Goal: Task Accomplishment & Management: Complete application form

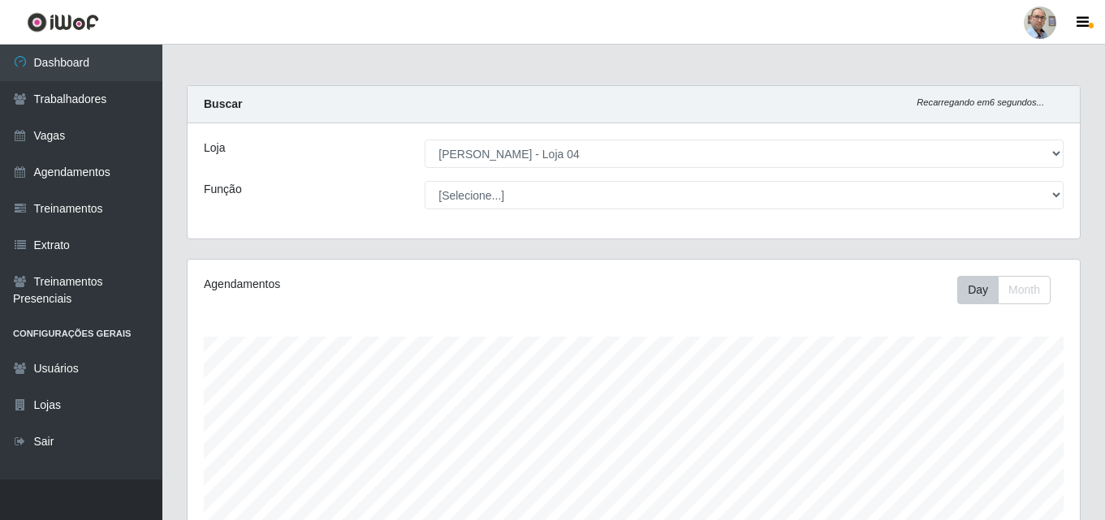
select select "251"
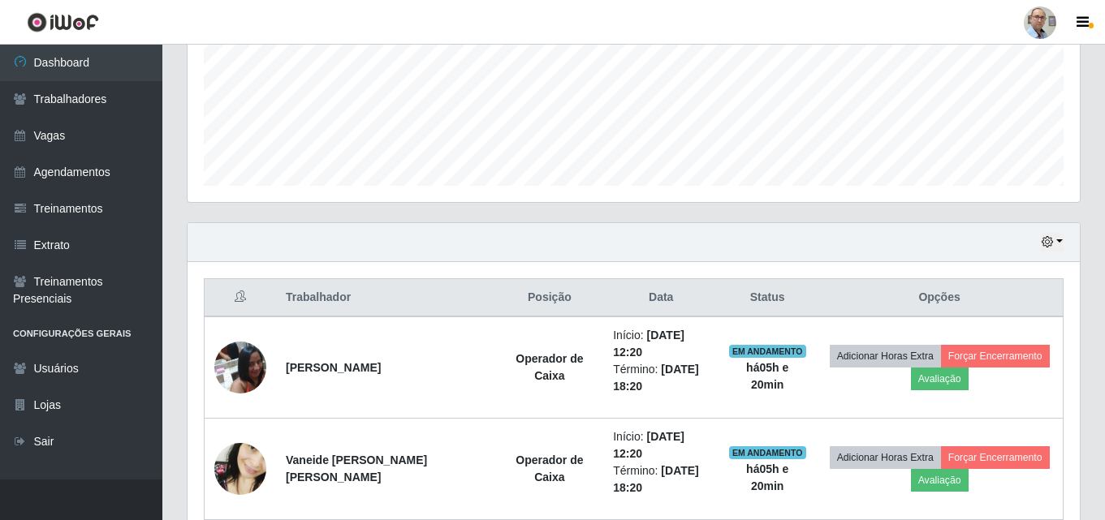
scroll to position [248, 0]
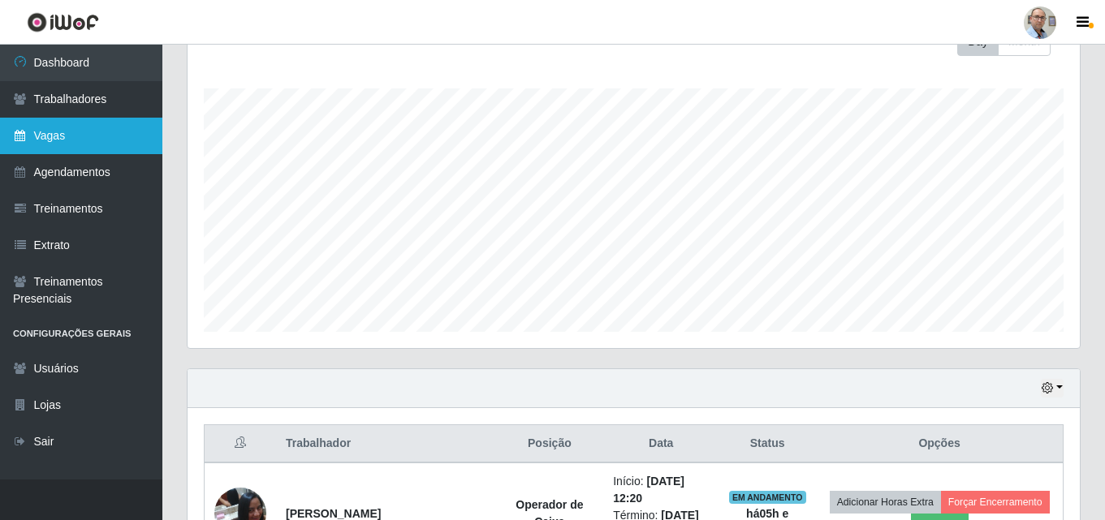
click at [86, 125] on link "Vagas" at bounding box center [81, 136] width 162 height 37
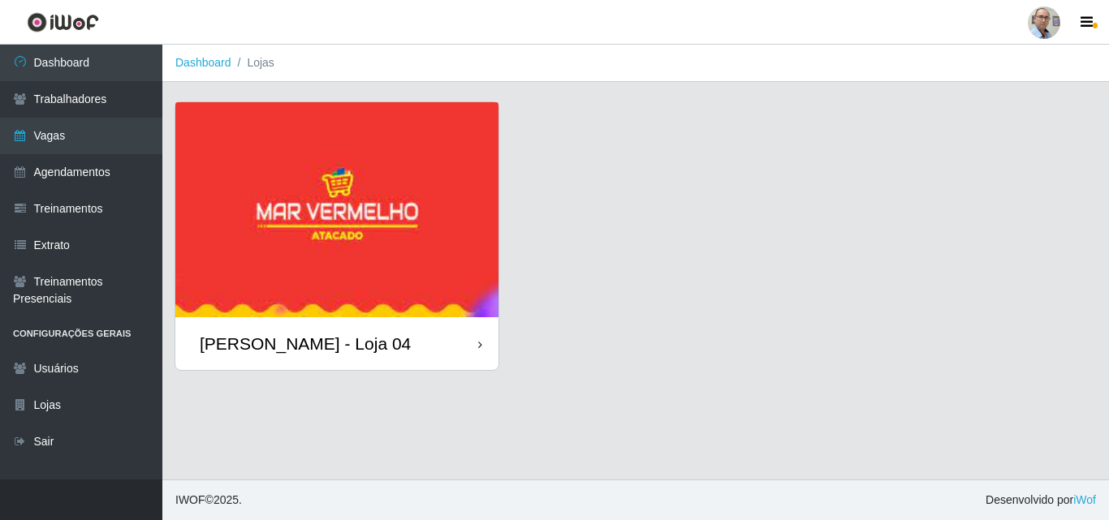
click at [286, 291] on img at bounding box center [336, 209] width 323 height 215
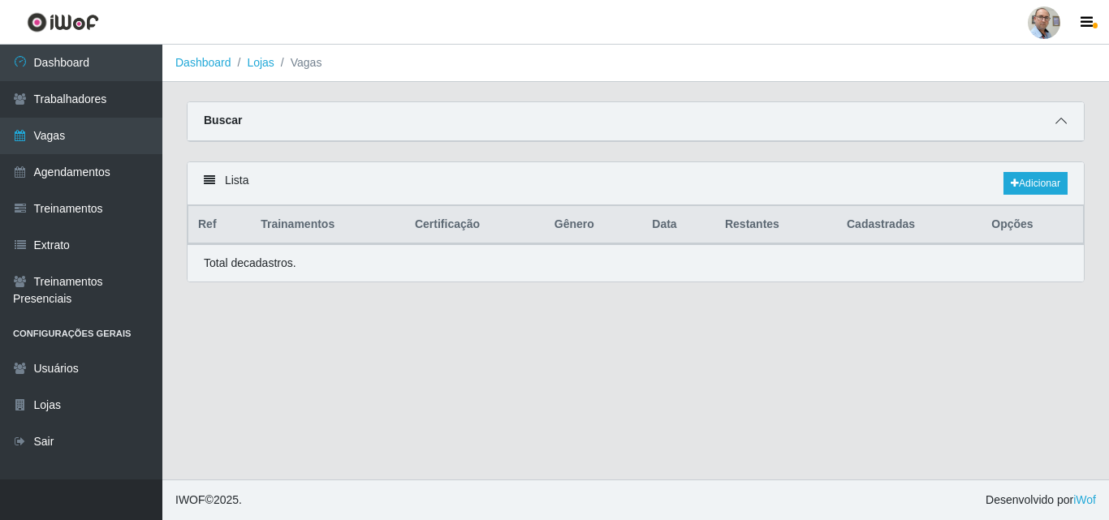
click at [1062, 126] on icon at bounding box center [1060, 120] width 11 height 11
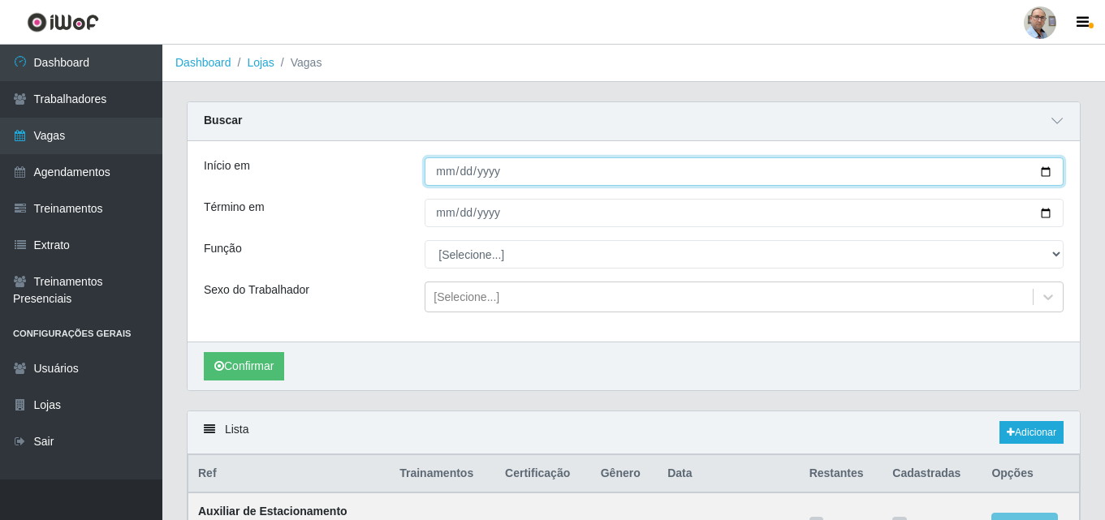
click at [1045, 174] on input "Início em" at bounding box center [743, 171] width 639 height 28
type input "[DATE]"
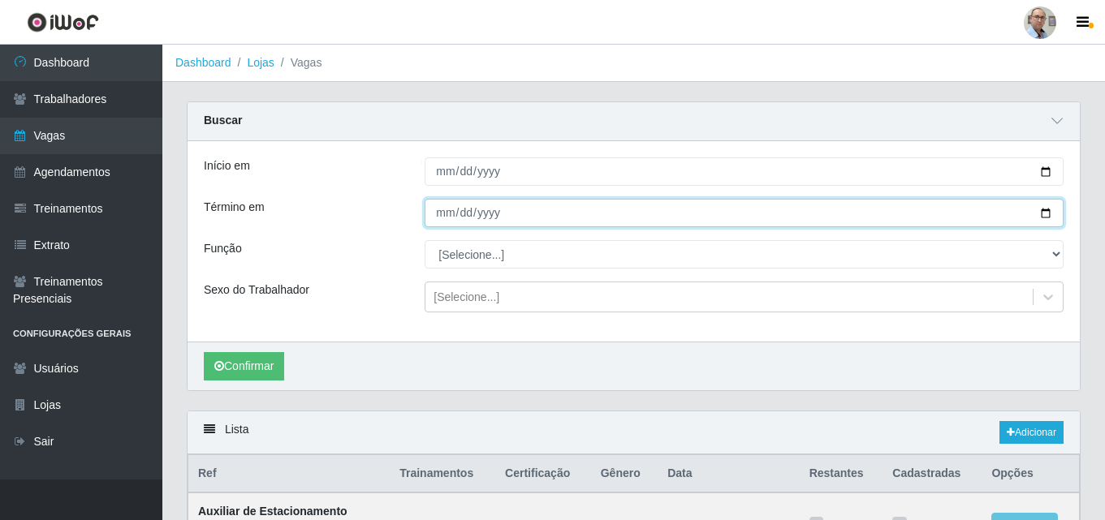
click at [1042, 209] on input "Término em" at bounding box center [743, 213] width 639 height 28
type input "[DATE]"
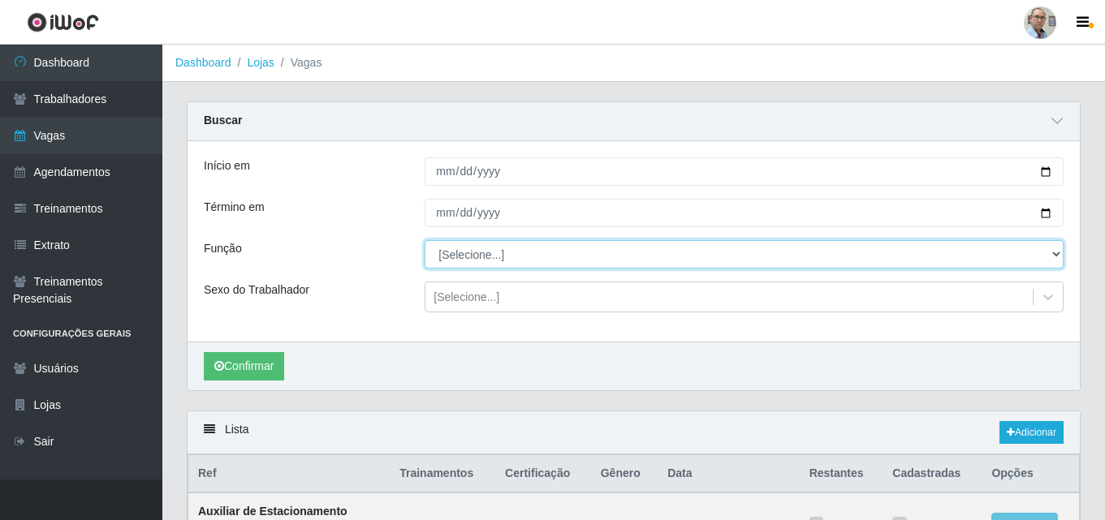
click at [611, 260] on select "[Selecione...] ASG ASG + ASG ++ Auxiliar de Depósito Auxiliar de Depósito + Aux…" at bounding box center [743, 254] width 639 height 28
select select "22"
click at [424, 241] on select "[Selecione...] ASG ASG + ASG ++ Auxiliar de Depósito Auxiliar de Depósito + Aux…" at bounding box center [743, 254] width 639 height 28
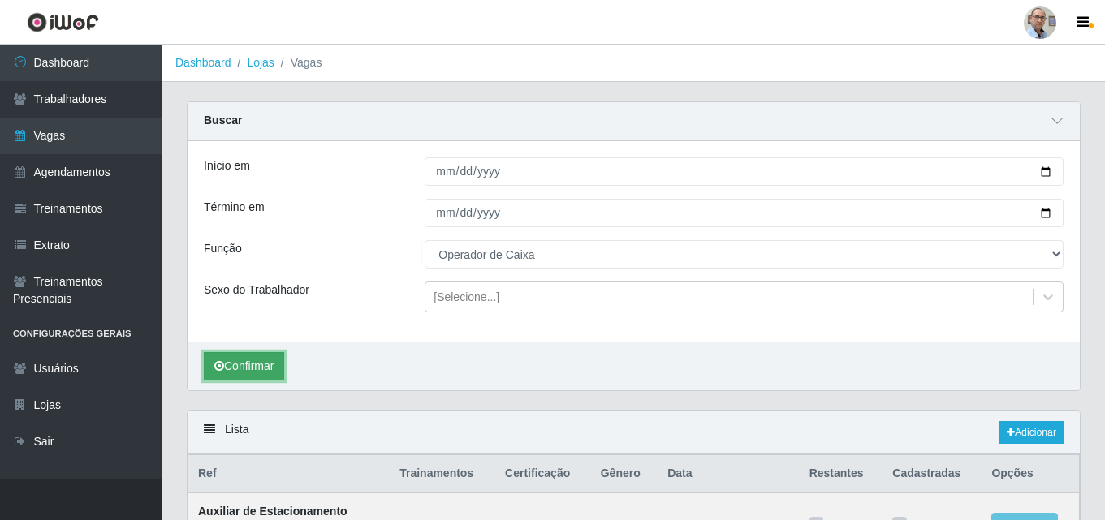
click at [252, 368] on button "Confirmar" at bounding box center [244, 366] width 80 height 28
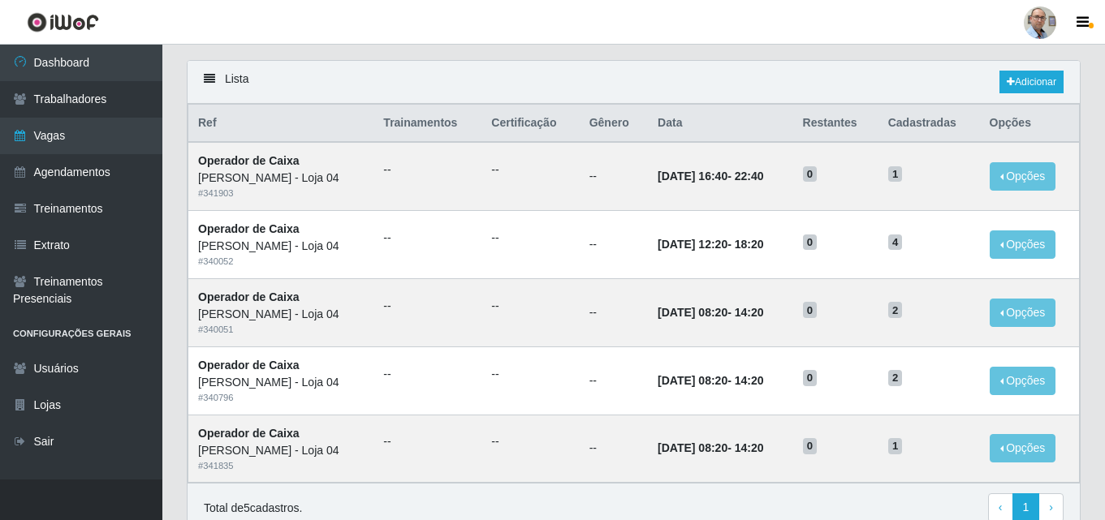
scroll to position [397, 0]
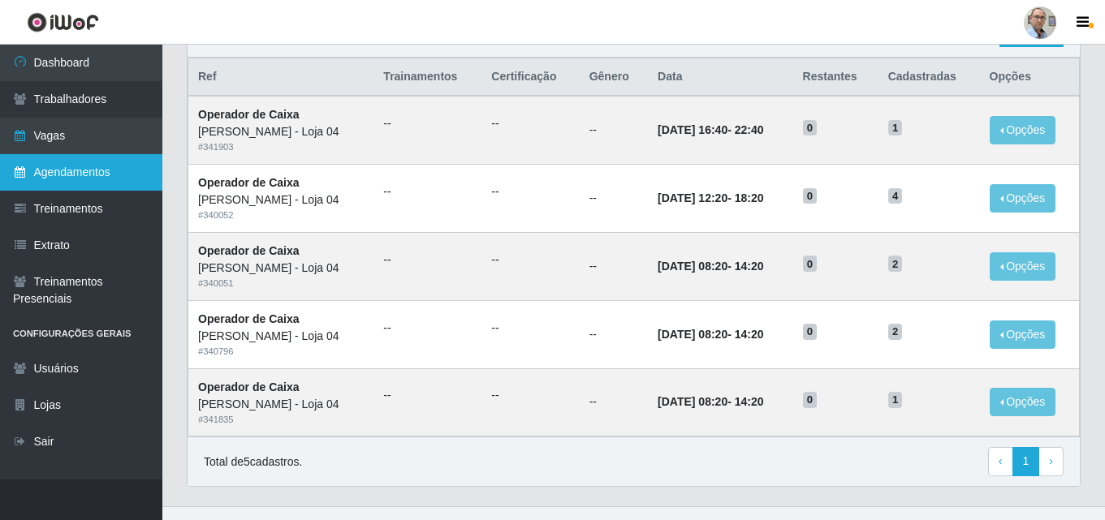
click at [80, 168] on link "Agendamentos" at bounding box center [81, 172] width 162 height 37
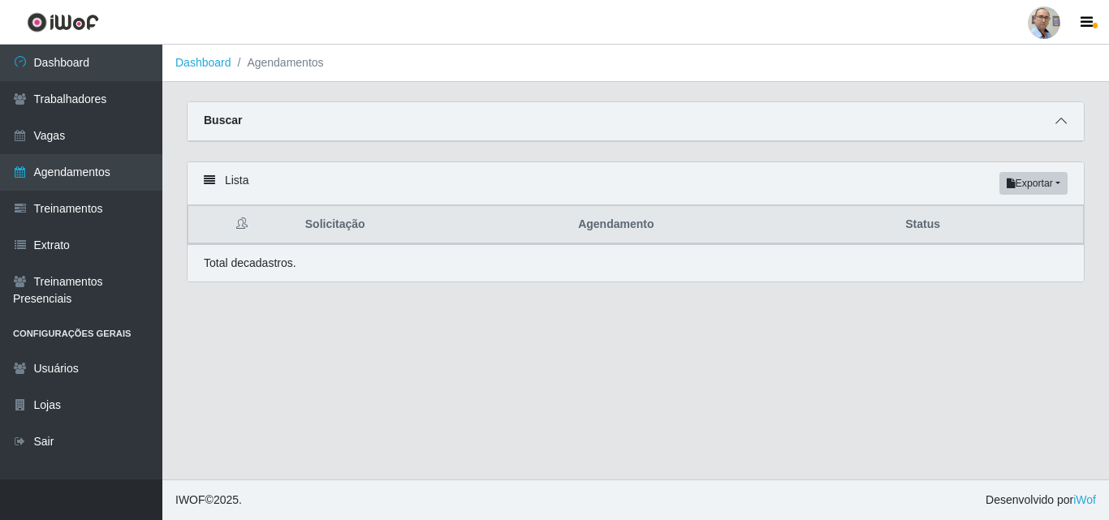
click at [1059, 124] on icon at bounding box center [1060, 120] width 11 height 11
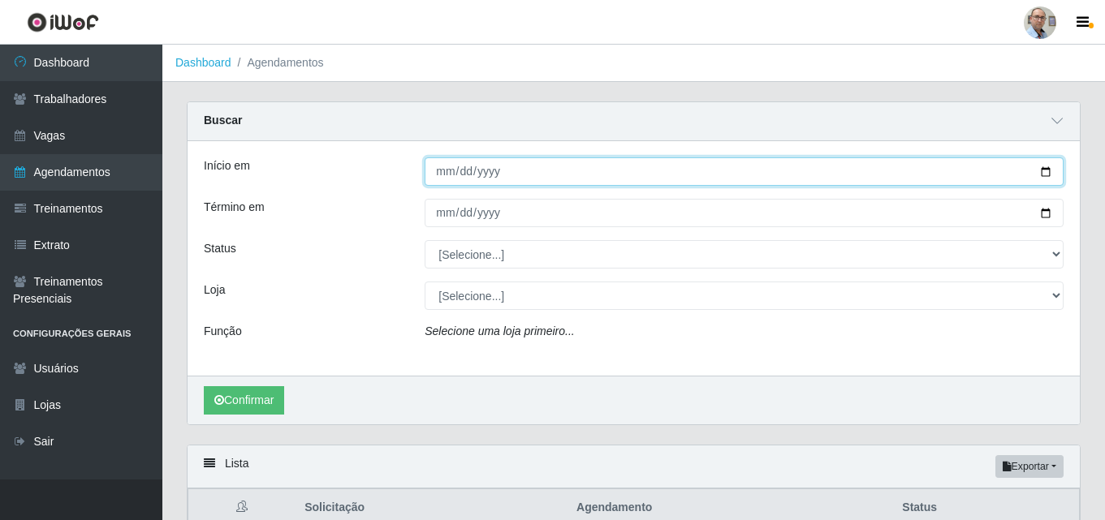
click at [1040, 174] on input "Início em" at bounding box center [743, 171] width 639 height 28
type input "[DATE]"
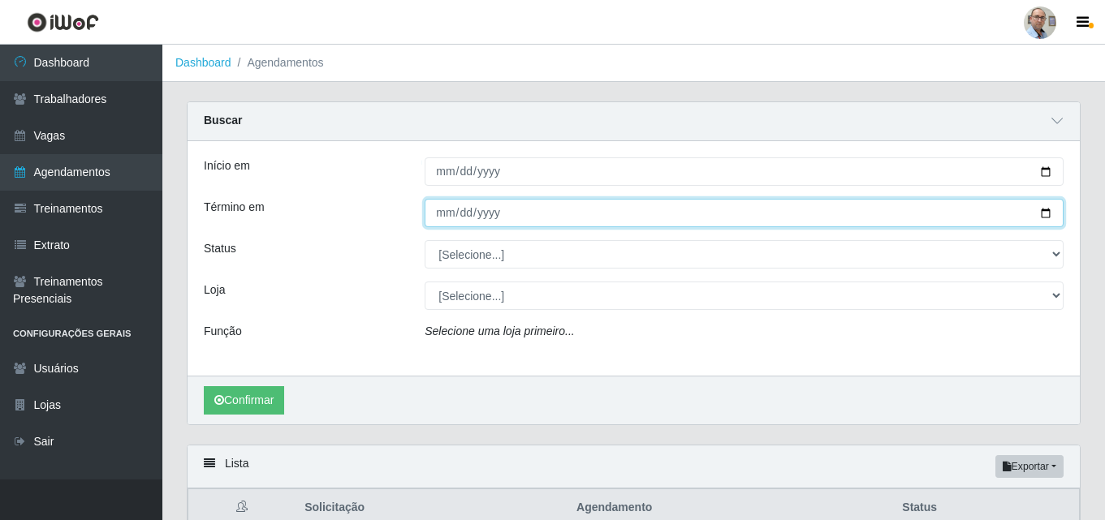
click at [1049, 210] on input "Término em" at bounding box center [743, 213] width 639 height 28
type input "[DATE]"
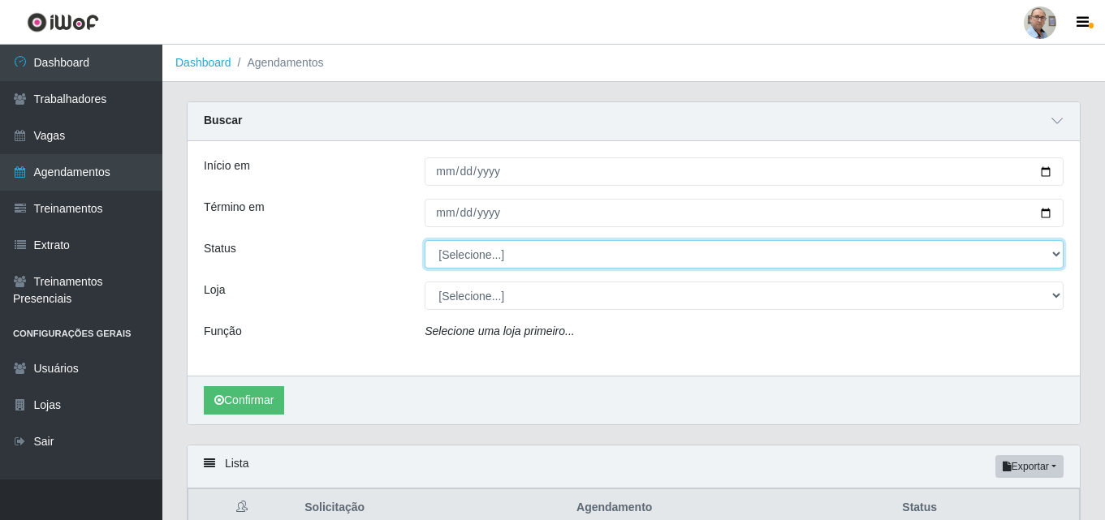
click at [630, 252] on select "[Selecione...] AGENDADO AGUARDANDO LIBERAR EM ANDAMENTO EM REVISÃO FINALIZADO C…" at bounding box center [743, 254] width 639 height 28
select select "AGENDADO"
click at [424, 241] on select "[Selecione...] AGENDADO AGUARDANDO LIBERAR EM ANDAMENTO EM REVISÃO FINALIZADO C…" at bounding box center [743, 254] width 639 height 28
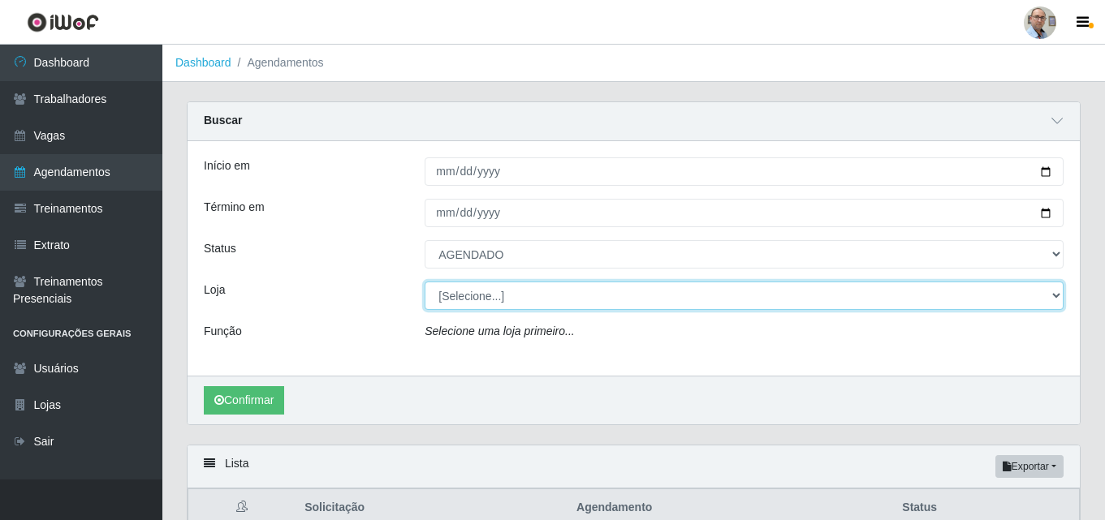
click at [480, 291] on select "[Selecione...] Mar Vermelho - Loja 04" at bounding box center [743, 296] width 639 height 28
select select "251"
click at [424, 282] on select "[Selecione...] Mar Vermelho - Loja 04" at bounding box center [743, 296] width 639 height 28
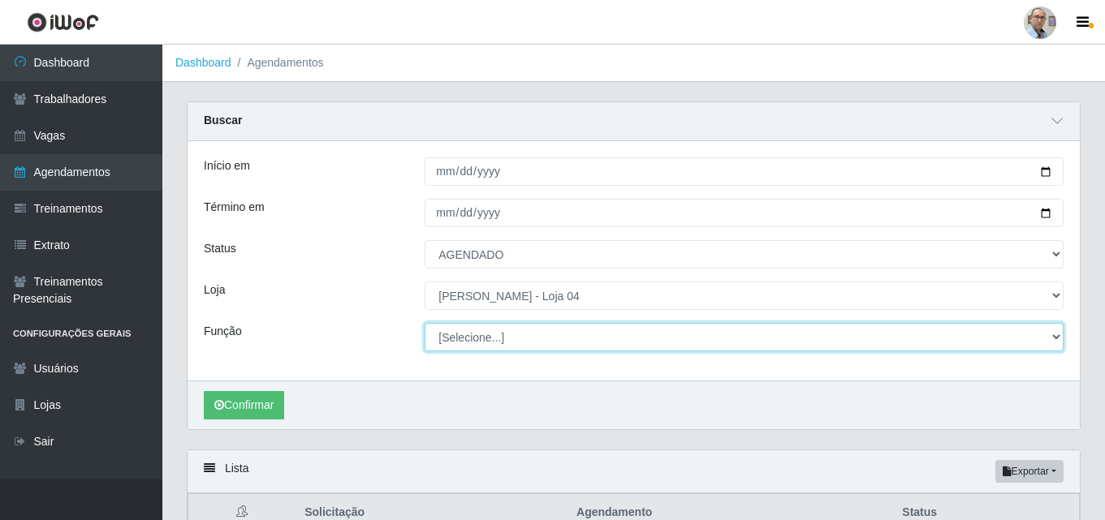
click at [489, 334] on select "[Selecione...] ASG ASG + ASG ++ Auxiliar de Depósito Auxiliar de Depósito + Aux…" at bounding box center [743, 337] width 639 height 28
select select "22"
click at [424, 324] on select "[Selecione...] ASG ASG + ASG ++ Auxiliar de Depósito Auxiliar de Depósito + Aux…" at bounding box center [743, 337] width 639 height 28
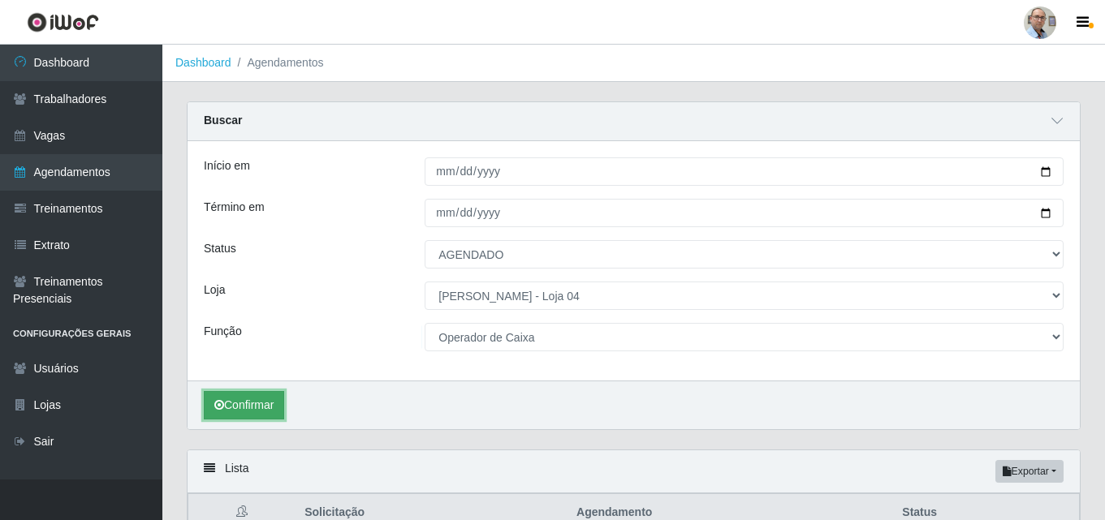
click at [240, 410] on button "Confirmar" at bounding box center [244, 405] width 80 height 28
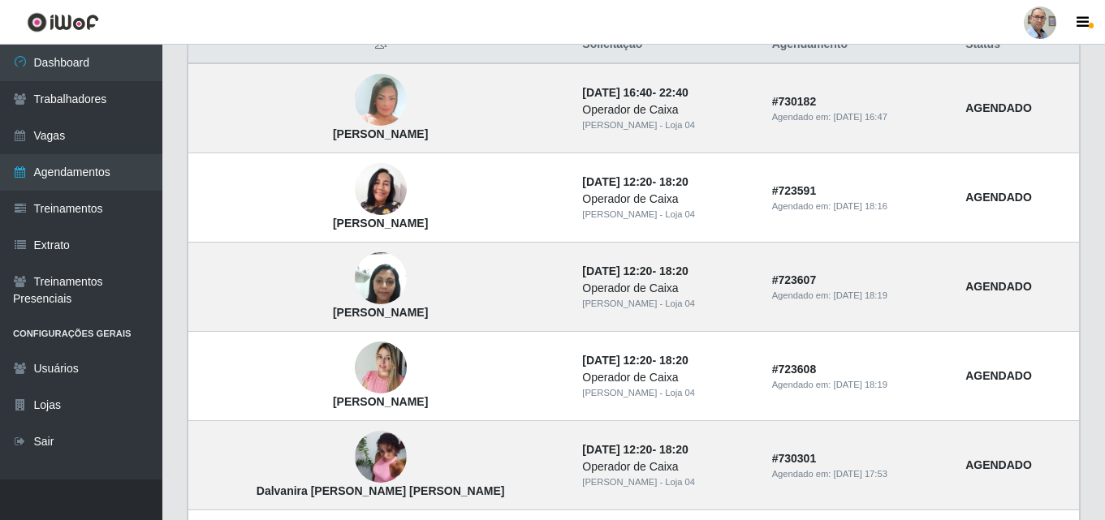
scroll to position [436, 0]
